Goal: Information Seeking & Learning: Learn about a topic

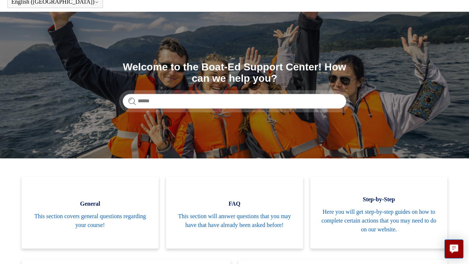
scroll to position [34, 0]
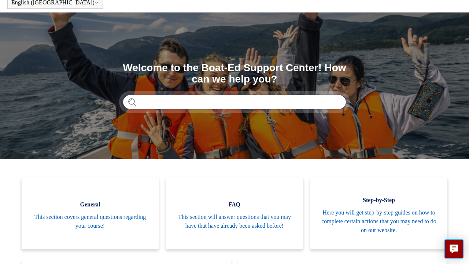
click at [240, 104] on input "Search" at bounding box center [234, 102] width 223 height 15
type input "**********"
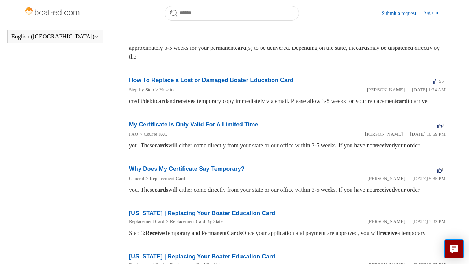
scroll to position [195, 0]
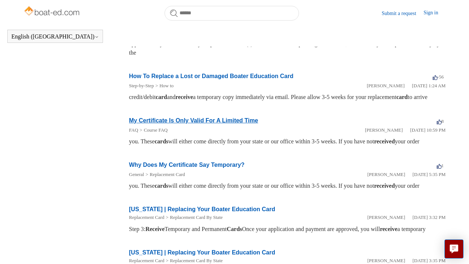
click at [214, 123] on link "My Certificate Is Only Valid For A Limited Time" at bounding box center [193, 120] width 129 height 6
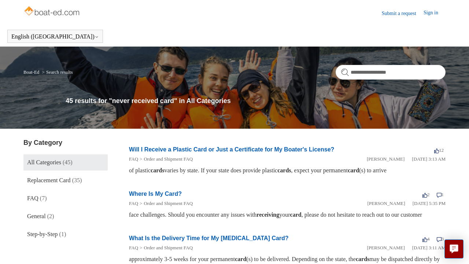
scroll to position [0, 0]
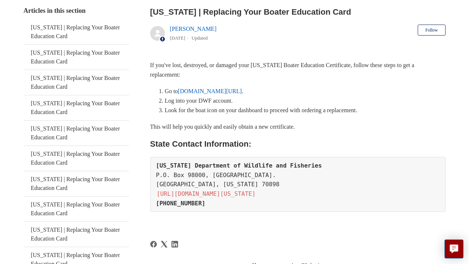
scroll to position [144, 0]
click at [238, 91] on link "louisianaoutdoors.com/dashboard" at bounding box center [210, 91] width 64 height 6
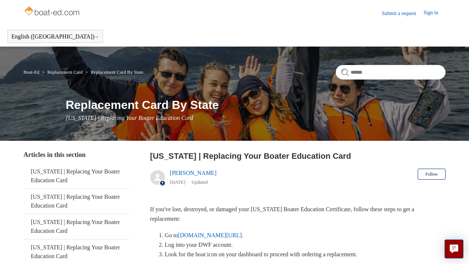
scroll to position [0, 0]
